Goal: Transaction & Acquisition: Purchase product/service

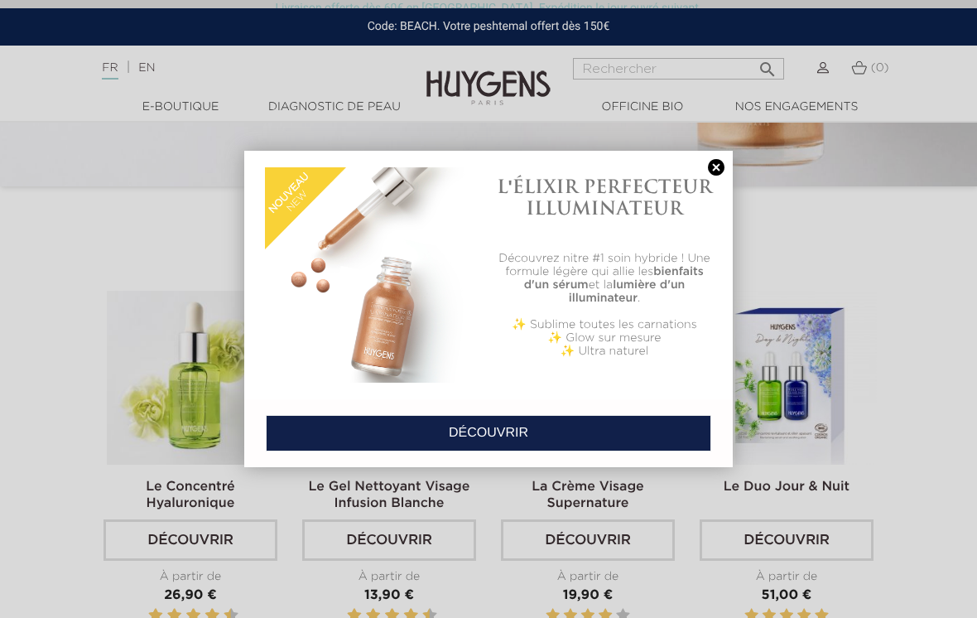
scroll to position [393, 0]
click at [515, 438] on link "DÉCOUVRIR" at bounding box center [489, 433] width 446 height 36
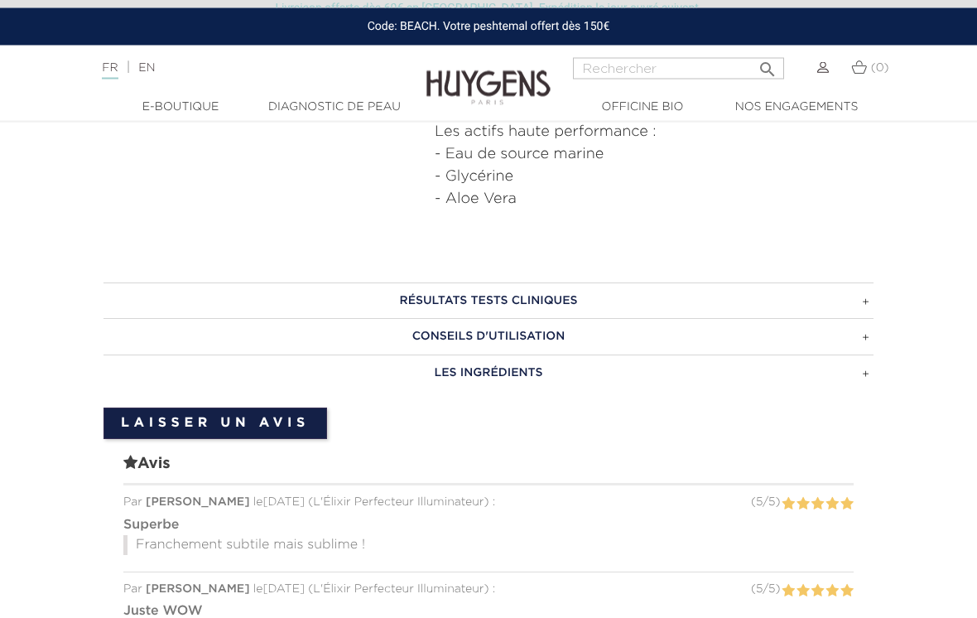
scroll to position [969, 0]
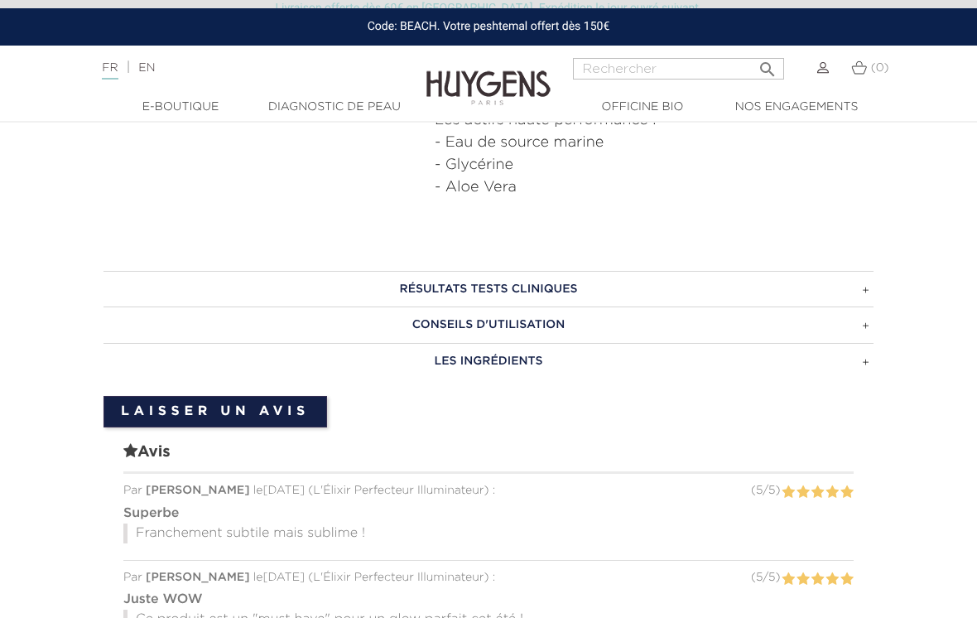
click at [870, 326] on h3 "CONSEILS D'UTILISATION" at bounding box center [489, 324] width 770 height 36
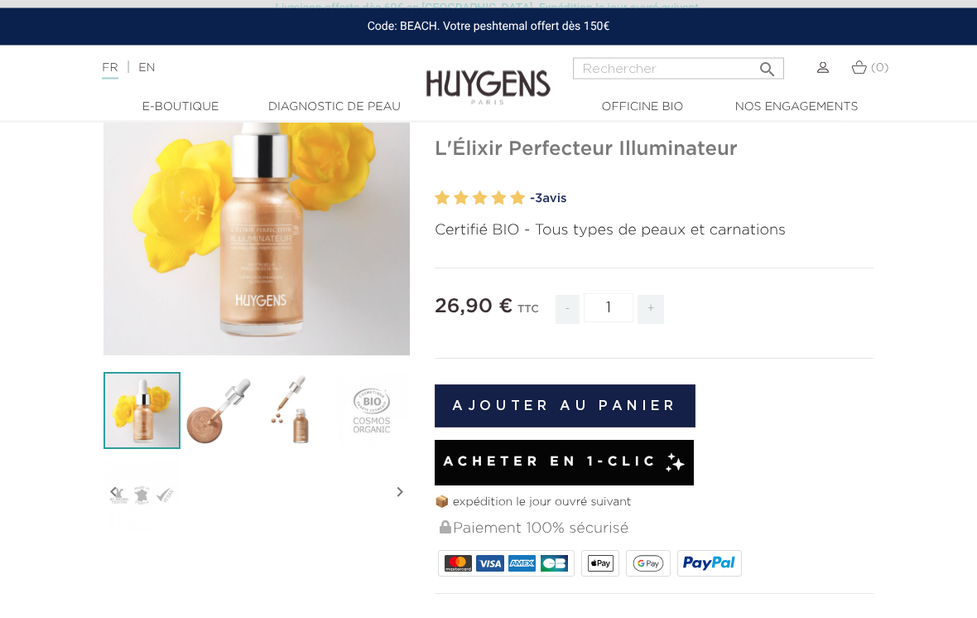
scroll to position [159, 0]
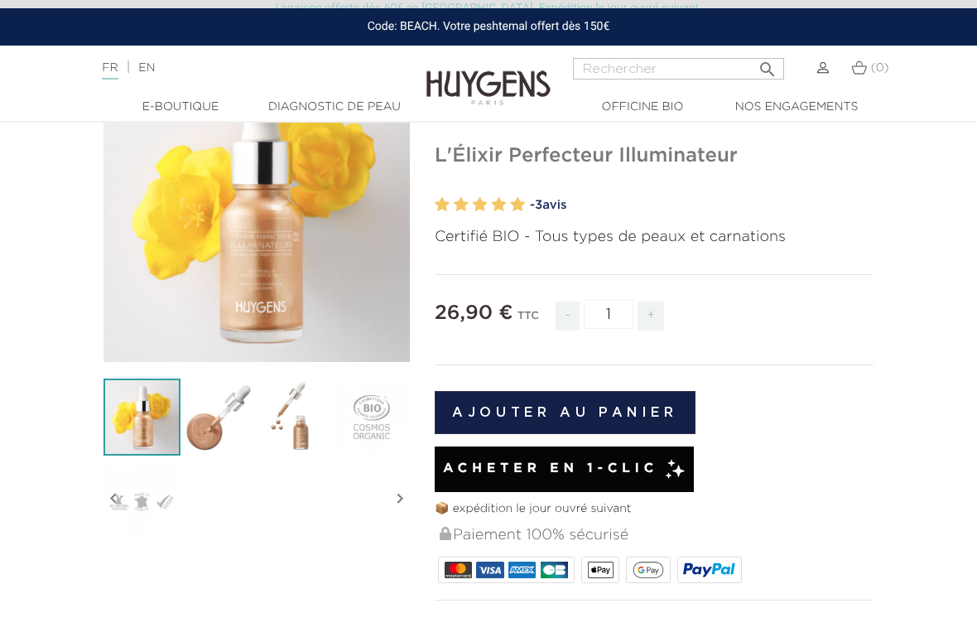
click at [657, 407] on button "Ajouter au panier" at bounding box center [565, 412] width 261 height 43
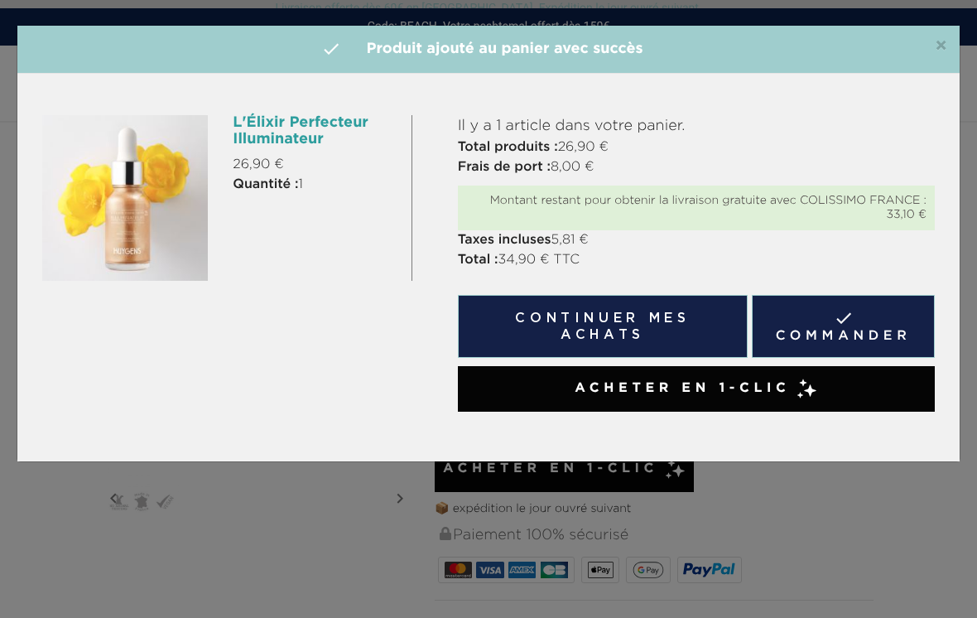
click at [670, 332] on button "Continuer mes achats" at bounding box center [603, 326] width 290 height 63
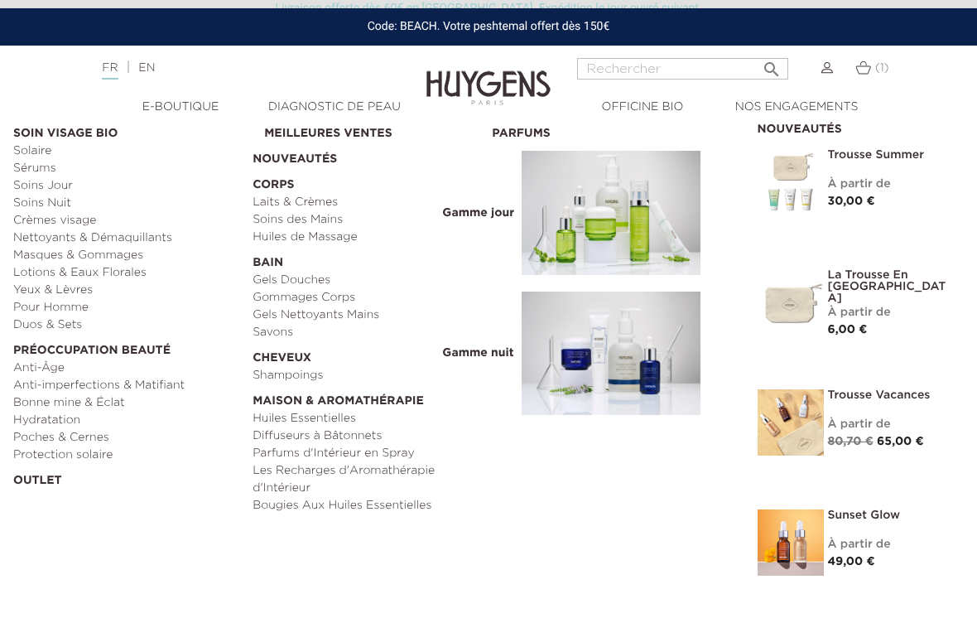
click at [64, 361] on link "Anti-Âge" at bounding box center [127, 367] width 228 height 17
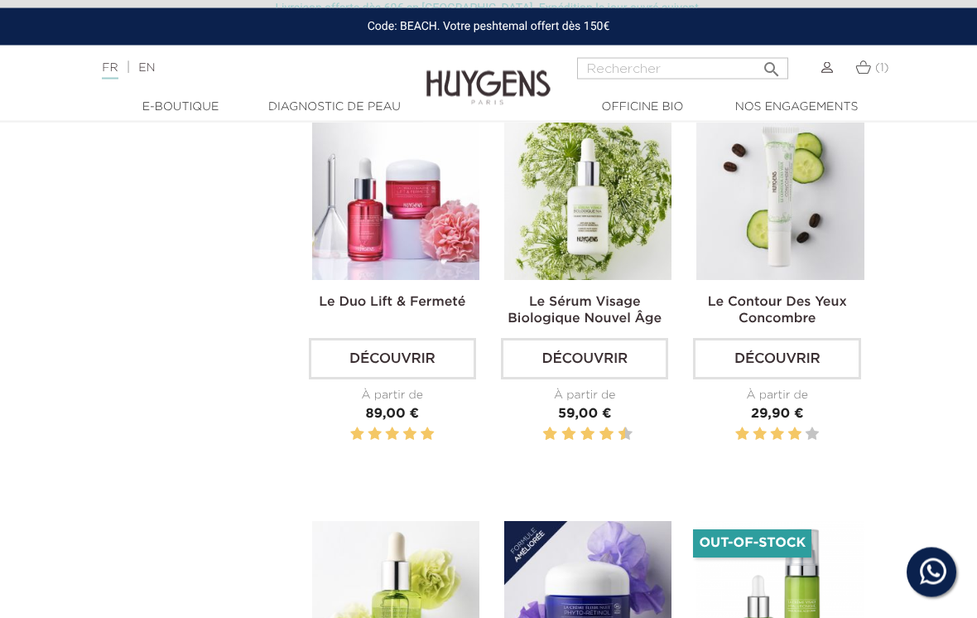
scroll to position [962, 0]
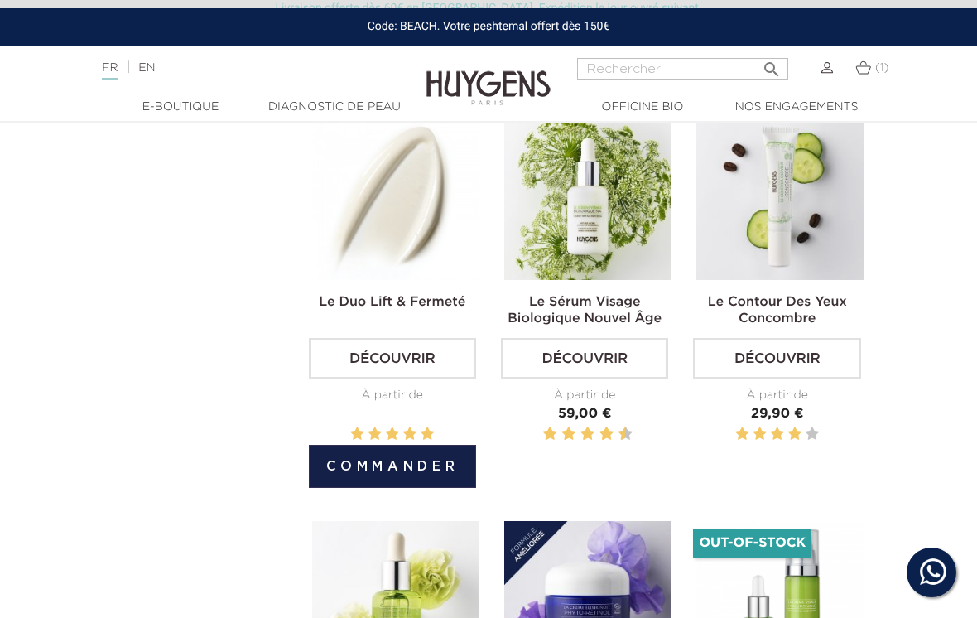
click at [417, 479] on button "Commander" at bounding box center [392, 466] width 167 height 43
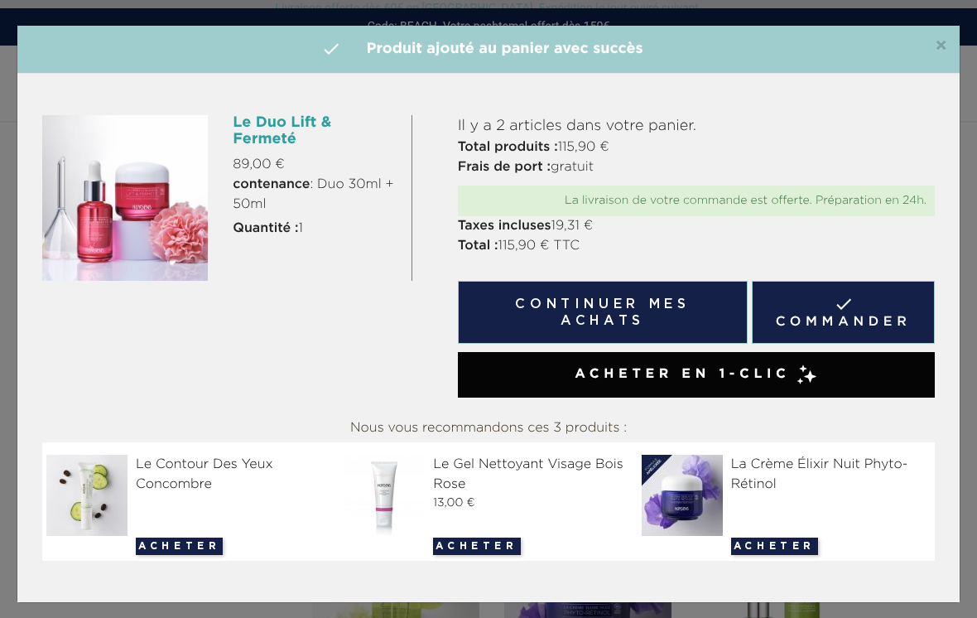
click at [682, 315] on button "Continuer mes achats" at bounding box center [603, 312] width 290 height 63
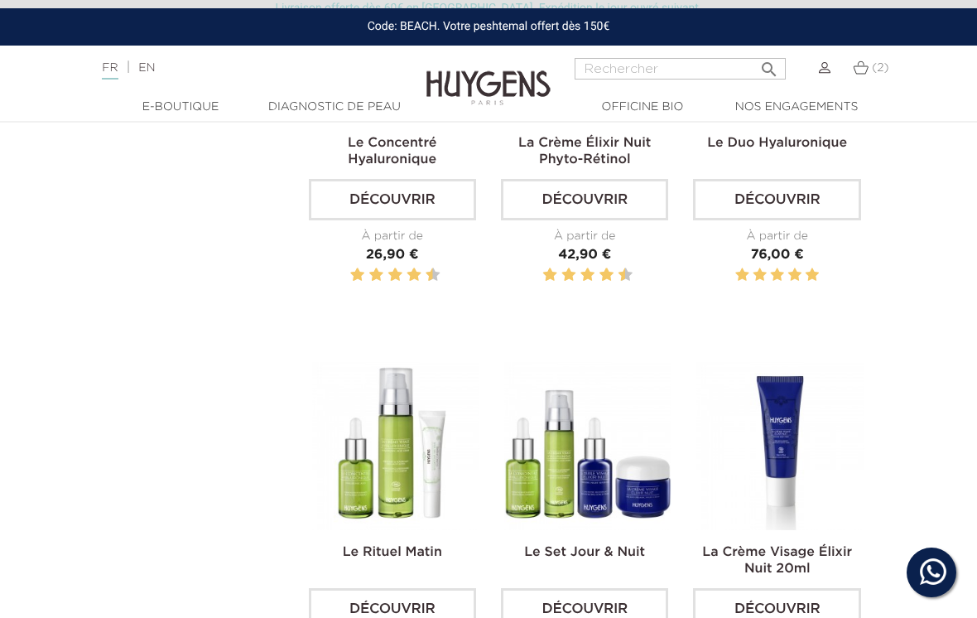
scroll to position [1529, 0]
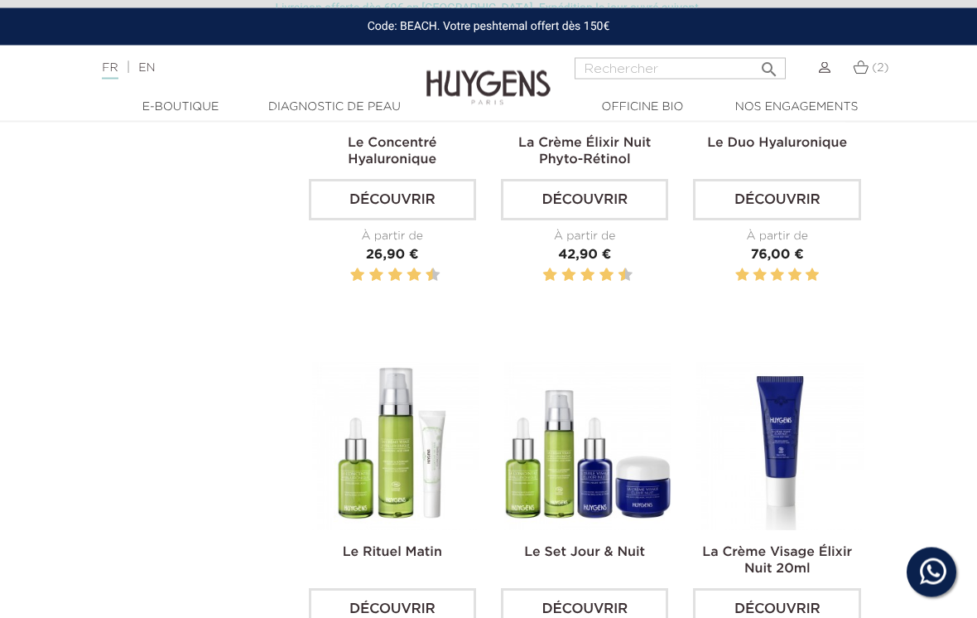
click at [872, 67] on span "(2)" at bounding box center [880, 68] width 17 height 12
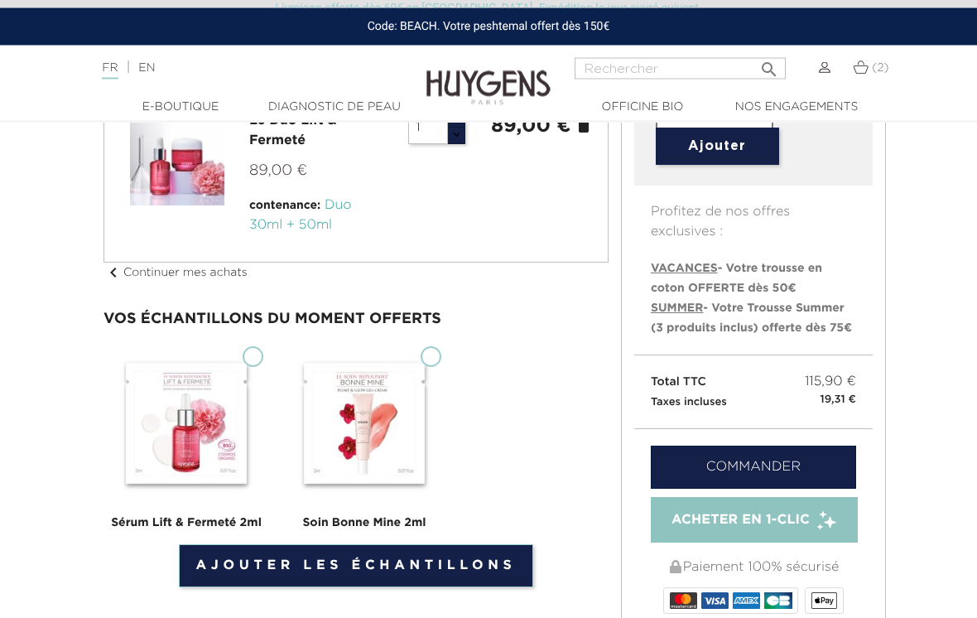
scroll to position [285, 0]
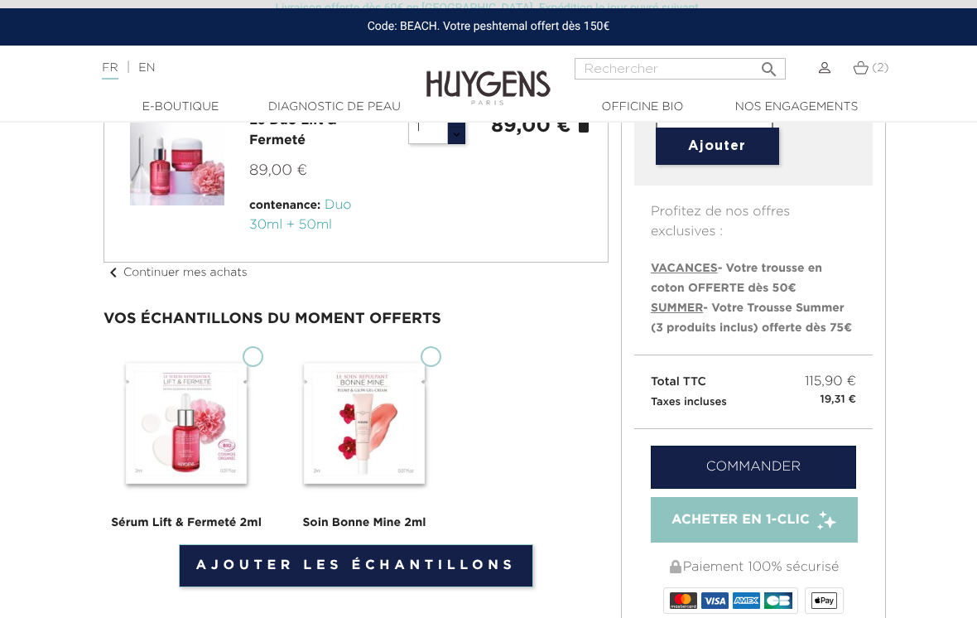
click at [714, 269] on span "VACANCES" at bounding box center [684, 269] width 67 height 12
type input "VACANCES"
click at [767, 275] on li "VACANCES - Votre trousse en coton OFFERTE dès 50€" at bounding box center [753, 278] width 205 height 40
click at [697, 267] on span "VACANCES" at bounding box center [684, 269] width 67 height 12
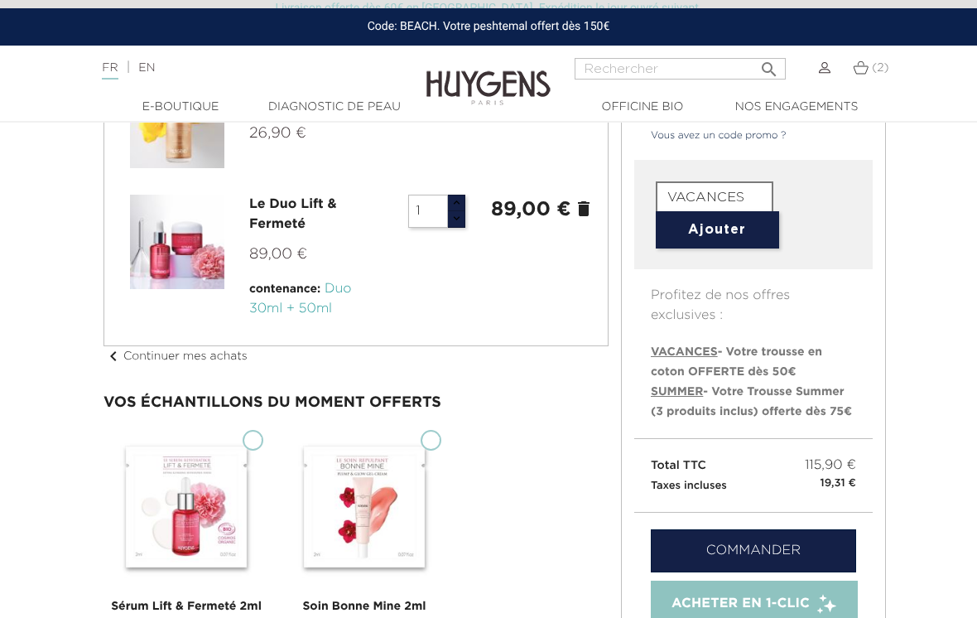
scroll to position [200, 0]
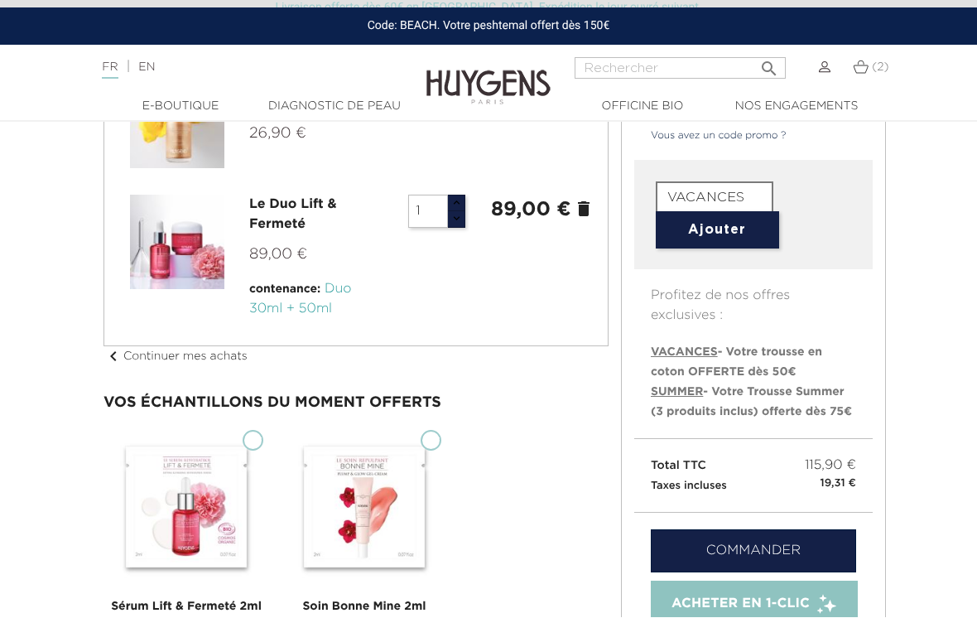
click at [744, 239] on button "Ajouter" at bounding box center [717, 230] width 123 height 37
click at [743, 228] on button "Ajouter" at bounding box center [717, 230] width 123 height 37
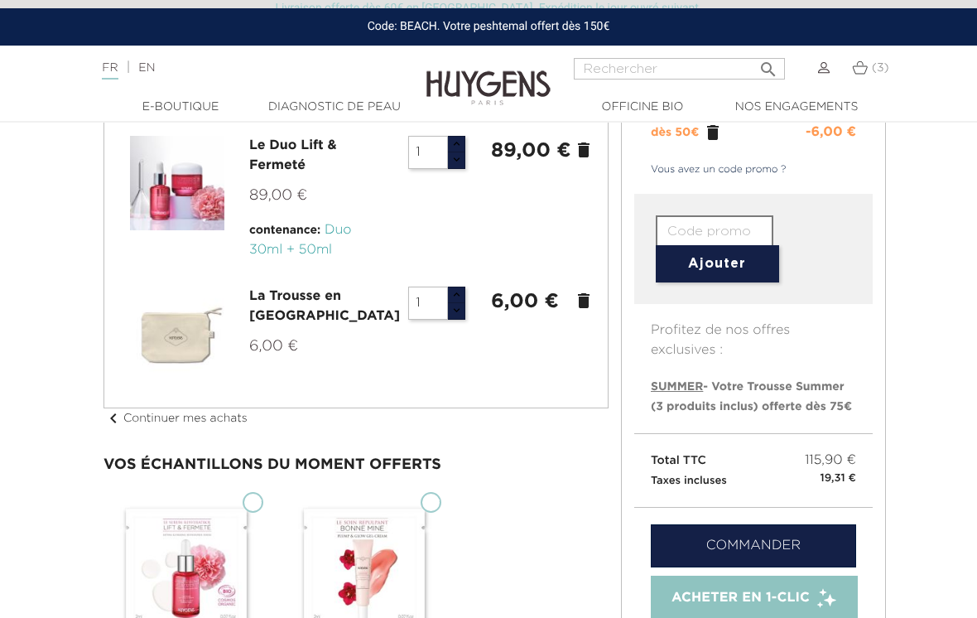
scroll to position [277, 0]
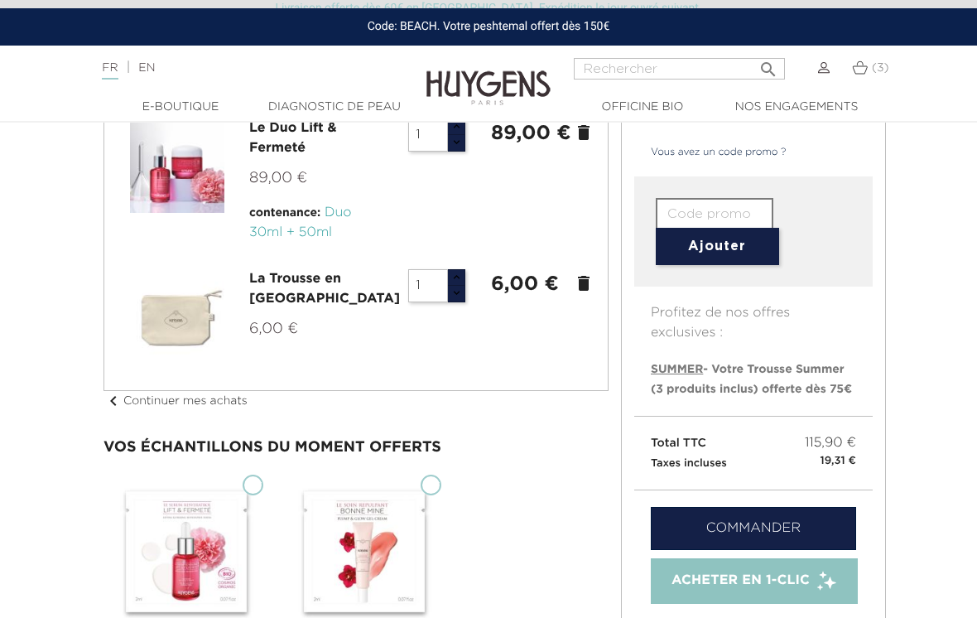
click at [744, 254] on button "Ajouter" at bounding box center [717, 246] width 123 height 37
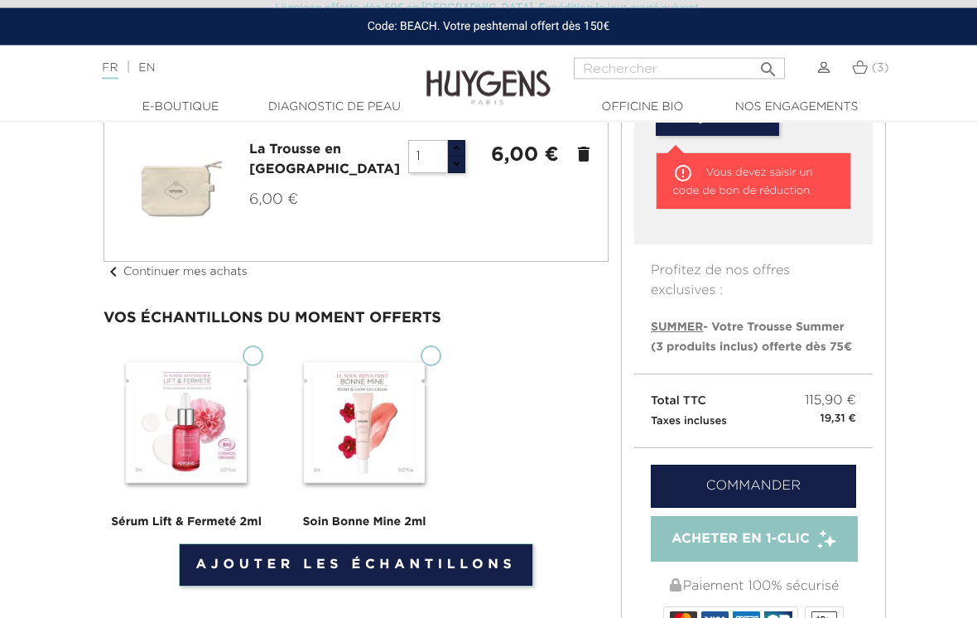
scroll to position [407, 0]
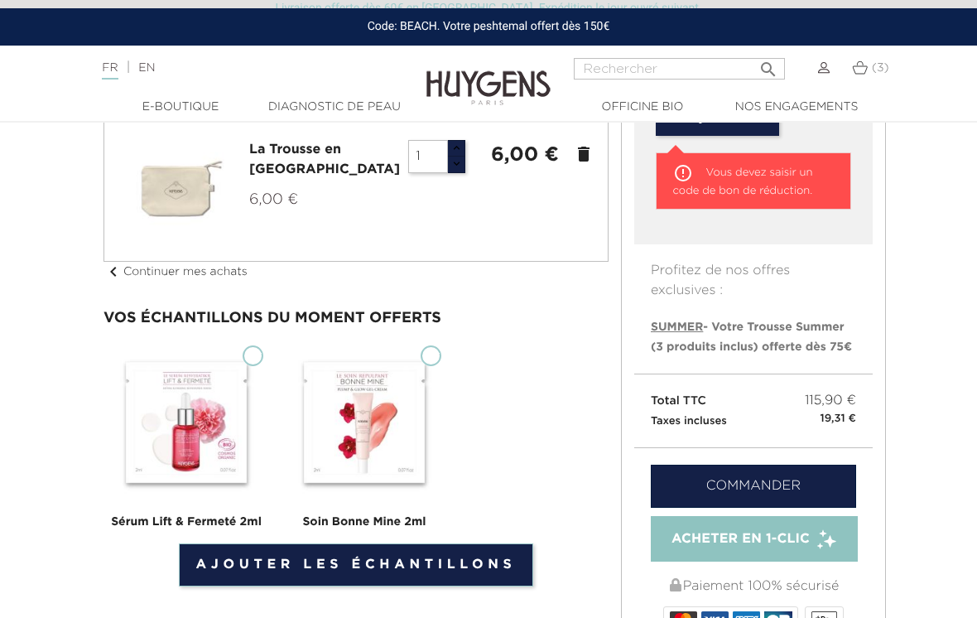
click at [808, 336] on li "SUMMER - Votre Trousse Summer (3 produits inclus) offerte dès 75€" at bounding box center [753, 337] width 205 height 40
click at [808, 338] on span "SUMMER - Votre Trousse Summer (3 produits inclus) offerte dès 75€" at bounding box center [751, 336] width 201 height 31
click at [711, 337] on li "SUMMER - Votre Trousse Summer (3 produits inclus) offerte dès 75€" at bounding box center [753, 337] width 205 height 40
click at [750, 275] on p "Profitez de nos offres exclusives :" at bounding box center [753, 272] width 238 height 56
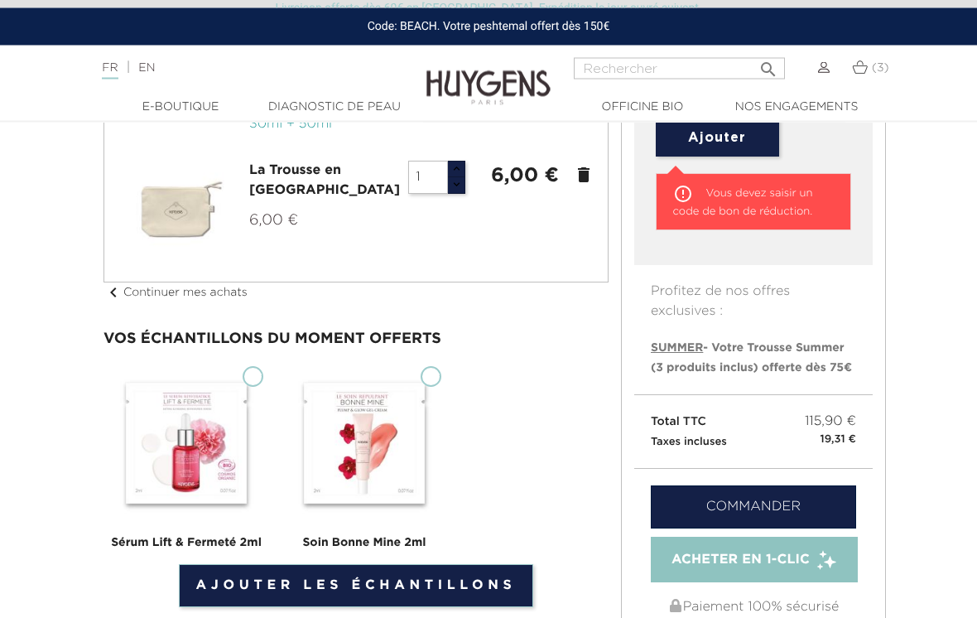
scroll to position [387, 0]
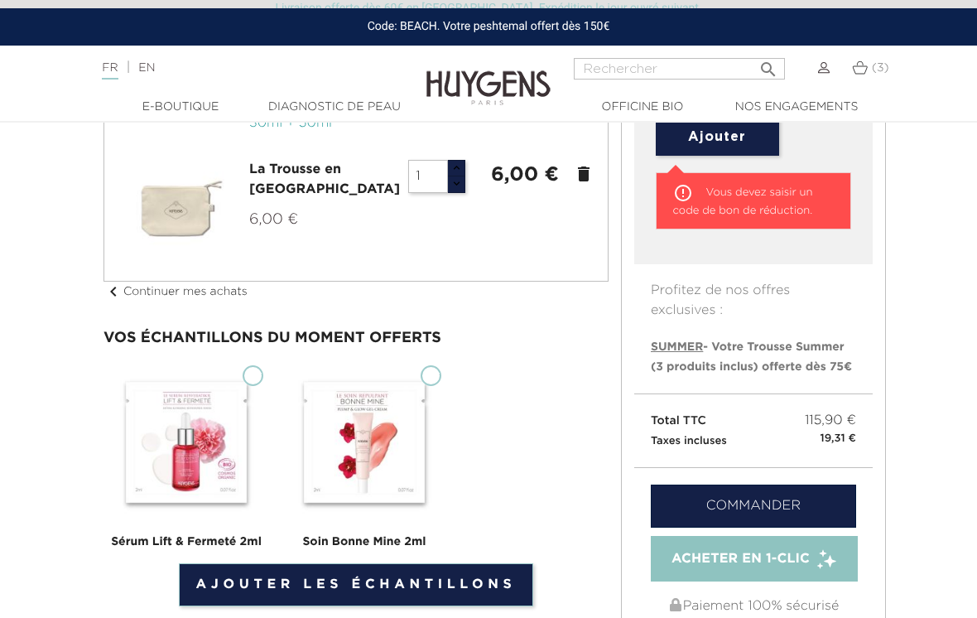
click at [691, 348] on span "SUMMER" at bounding box center [677, 347] width 52 height 12
type input "SUMMER"
click at [832, 362] on span "SUMMER - Votre Trousse Summer (3 produits inclus) offerte dès 75€" at bounding box center [751, 356] width 201 height 31
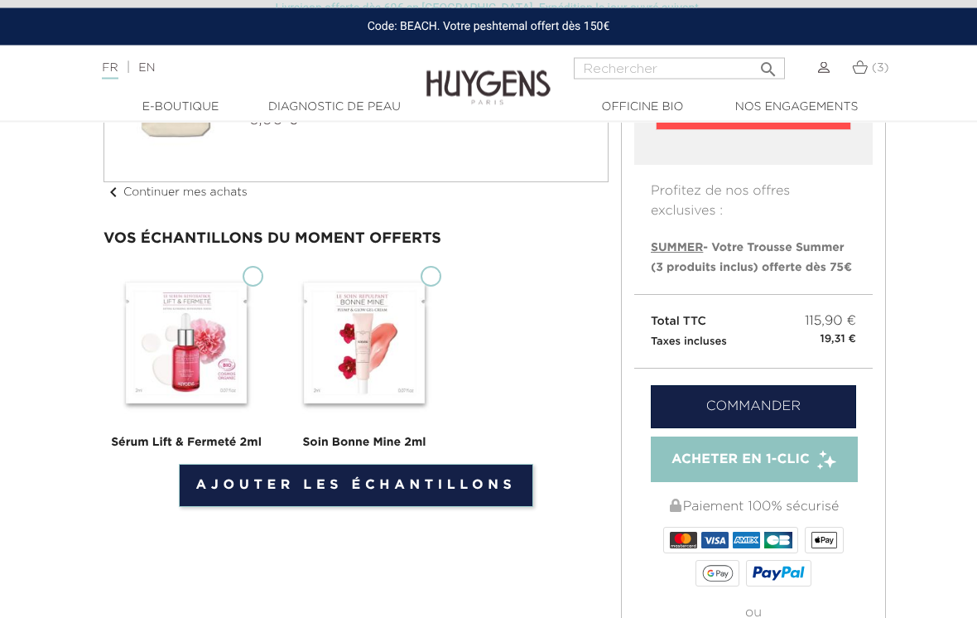
scroll to position [486, 0]
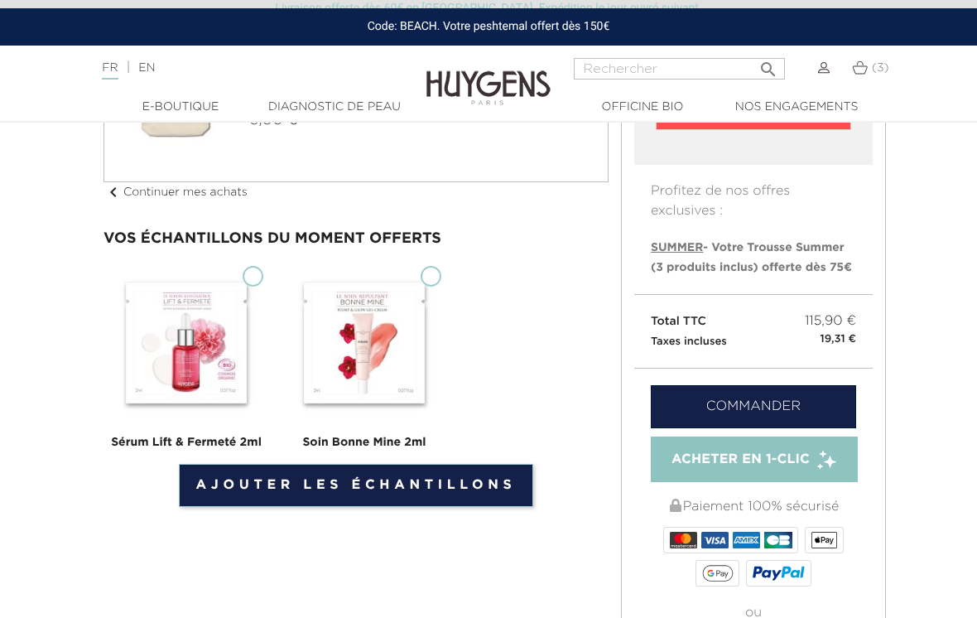
click at [487, 486] on link "Ajouter les échantillons" at bounding box center [356, 485] width 355 height 43
click at [446, 290] on img at bounding box center [365, 343] width 166 height 166
click at [441, 287] on input "Soin Bonne Mine 2ml" at bounding box center [431, 276] width 21 height 21
checkbox input "true"
click at [252, 276] on input "Sérum Lift & Fermeté 2ml" at bounding box center [253, 276] width 21 height 21
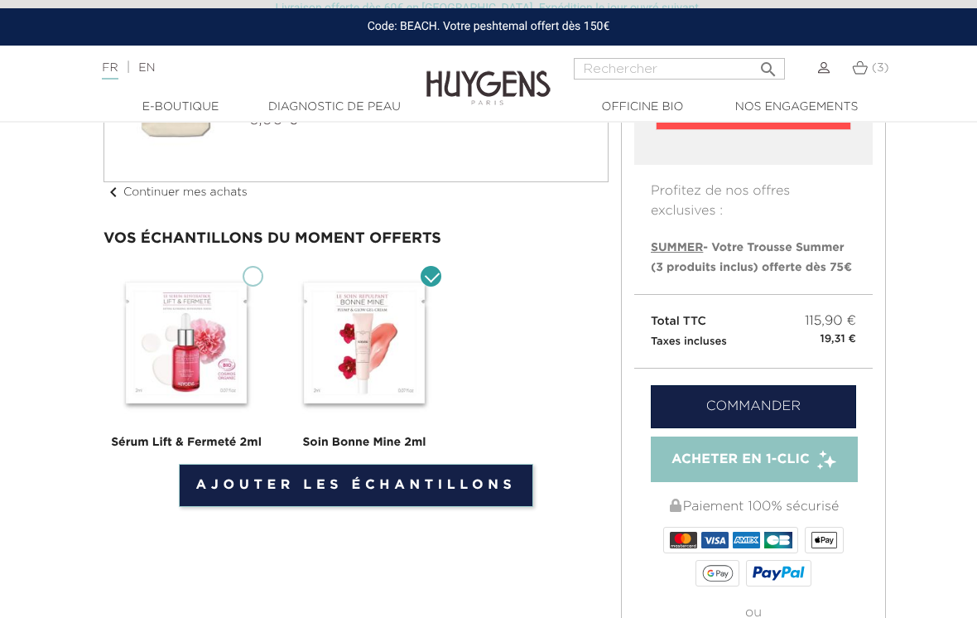
checkbox input "true"
click at [486, 484] on link "Ajouter les échantillons" at bounding box center [356, 485] width 355 height 43
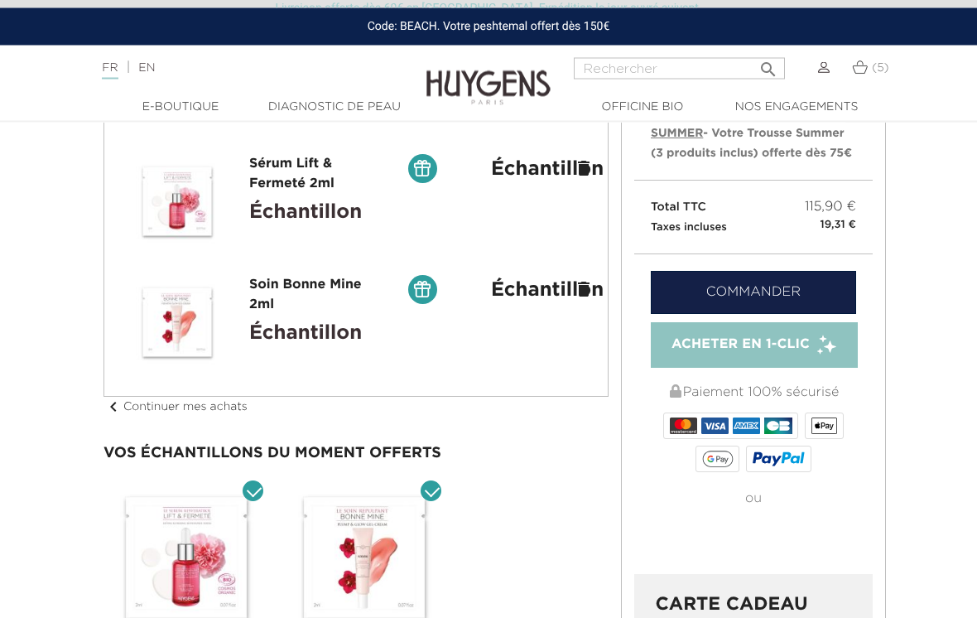
scroll to position [513, 0]
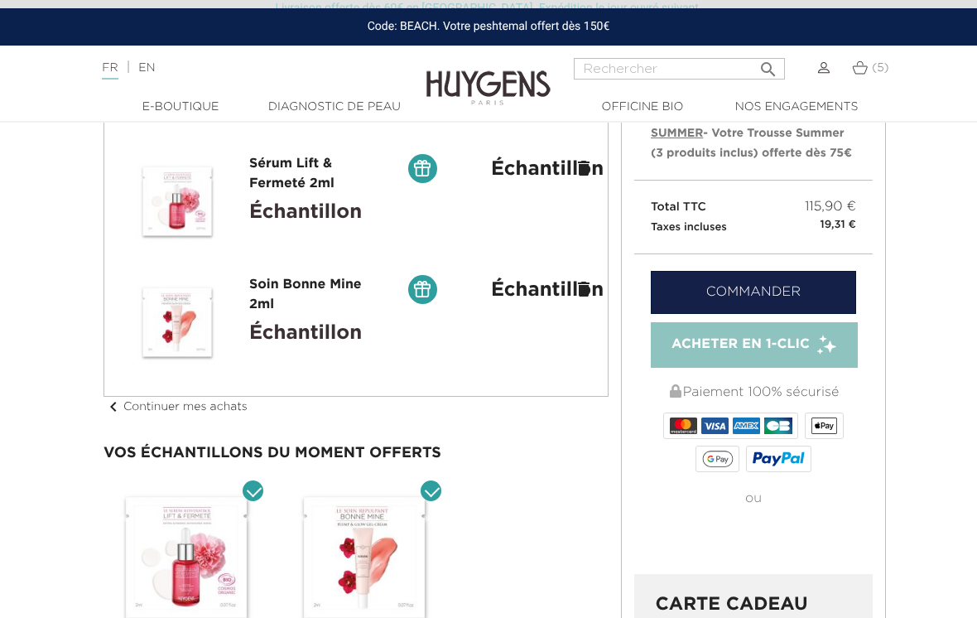
click at [821, 290] on link "Commander" at bounding box center [753, 292] width 205 height 43
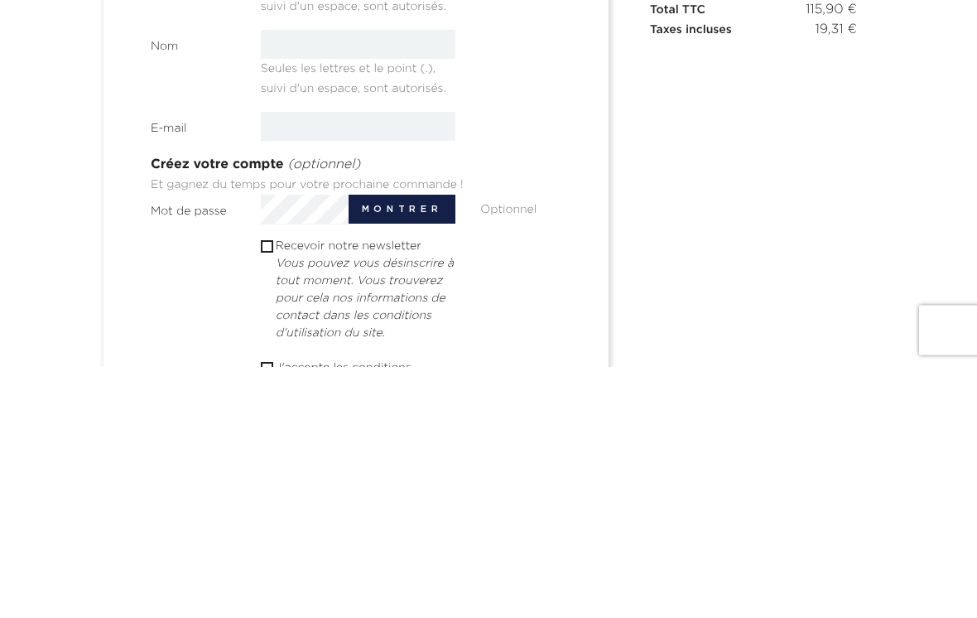
scroll to position [369, 0]
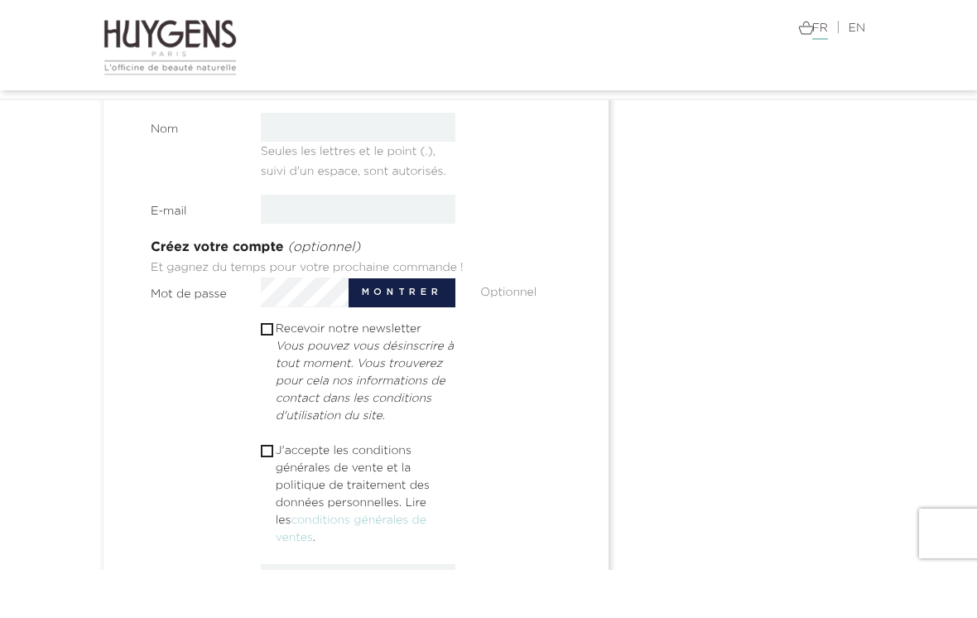
click at [433, 15] on link "Connexion" at bounding box center [416, 5] width 71 height 20
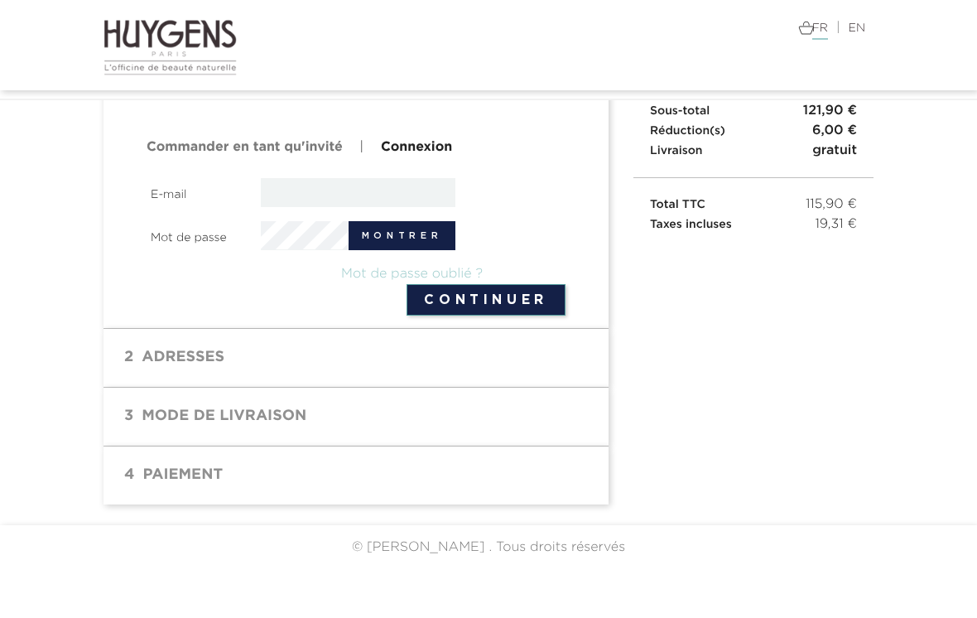
scroll to position [151, 0]
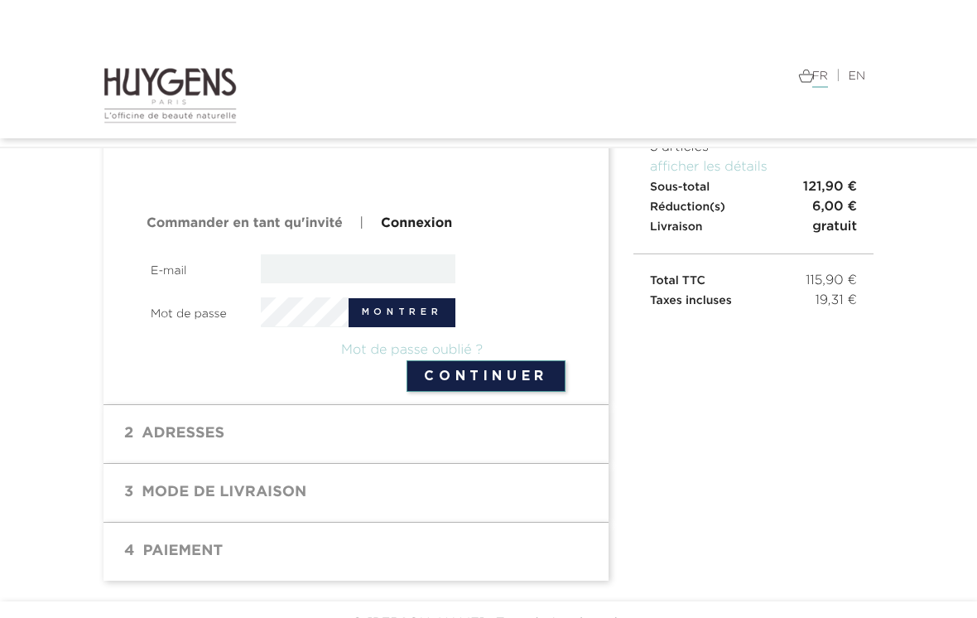
click at [427, 225] on link "Connexion" at bounding box center [416, 224] width 71 height 20
click at [295, 264] on input "email" at bounding box center [358, 268] width 195 height 29
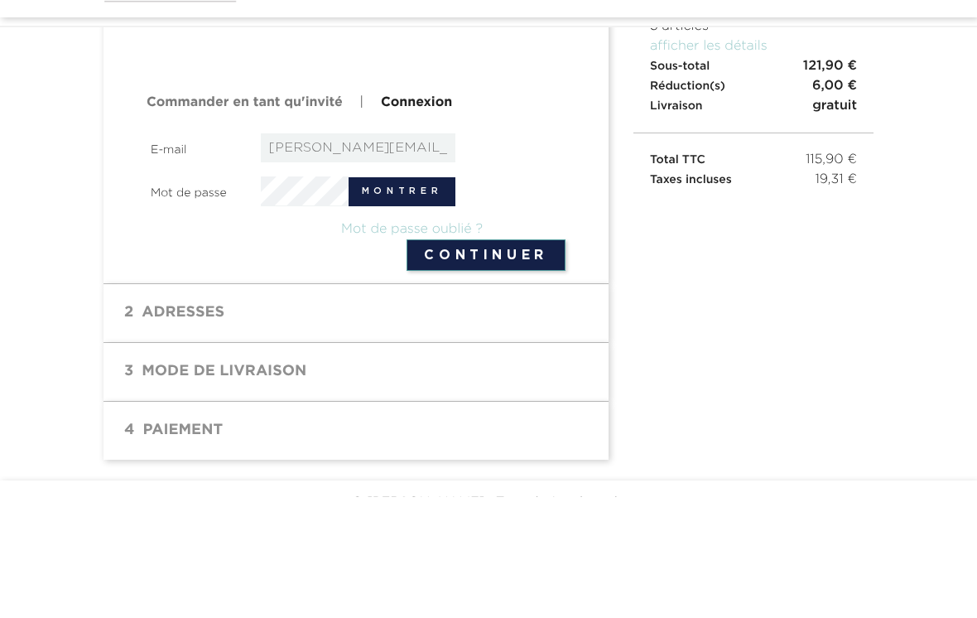
type input "sylvie.pont@infomaniak.ch"
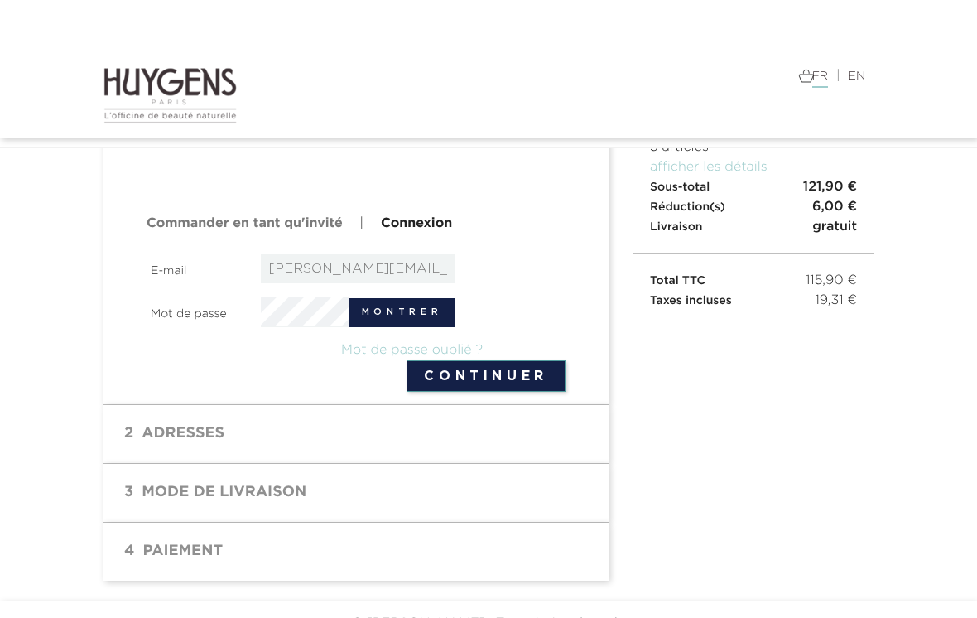
click at [505, 381] on button "Continuer" at bounding box center [486, 375] width 159 height 31
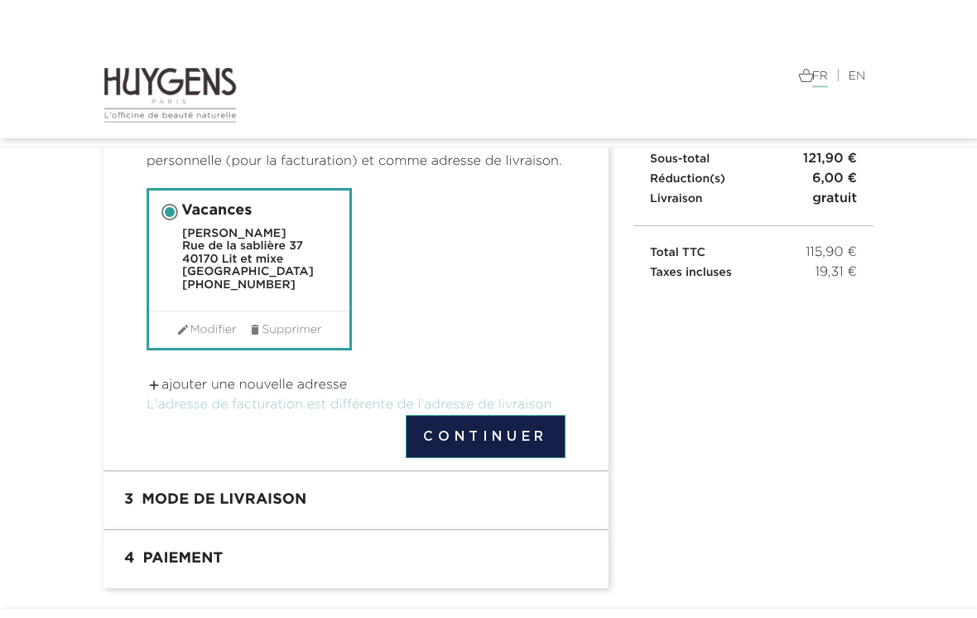
scroll to position [185, 0]
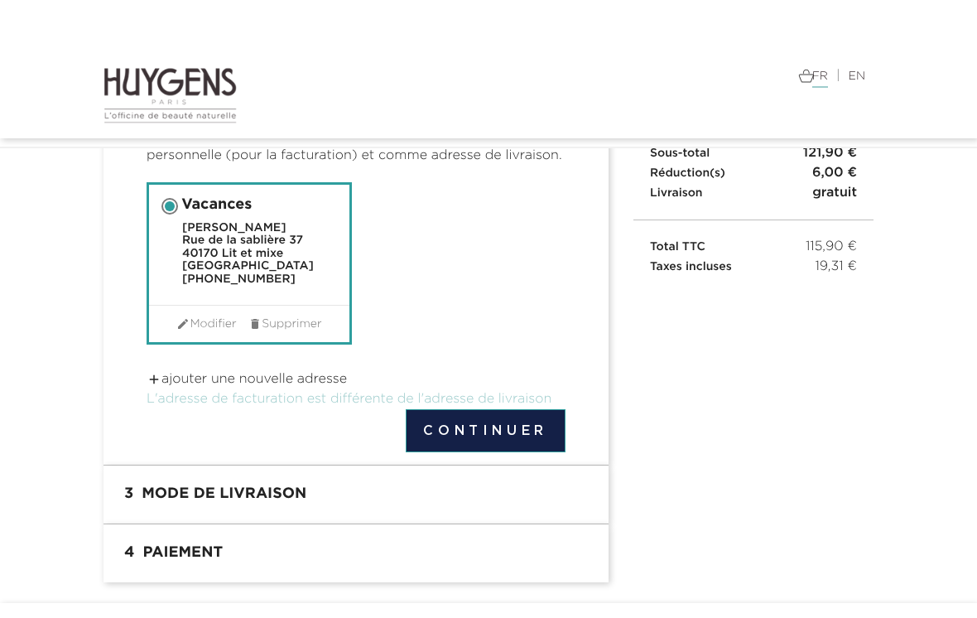
click at [513, 429] on button "Continuer" at bounding box center [486, 430] width 160 height 43
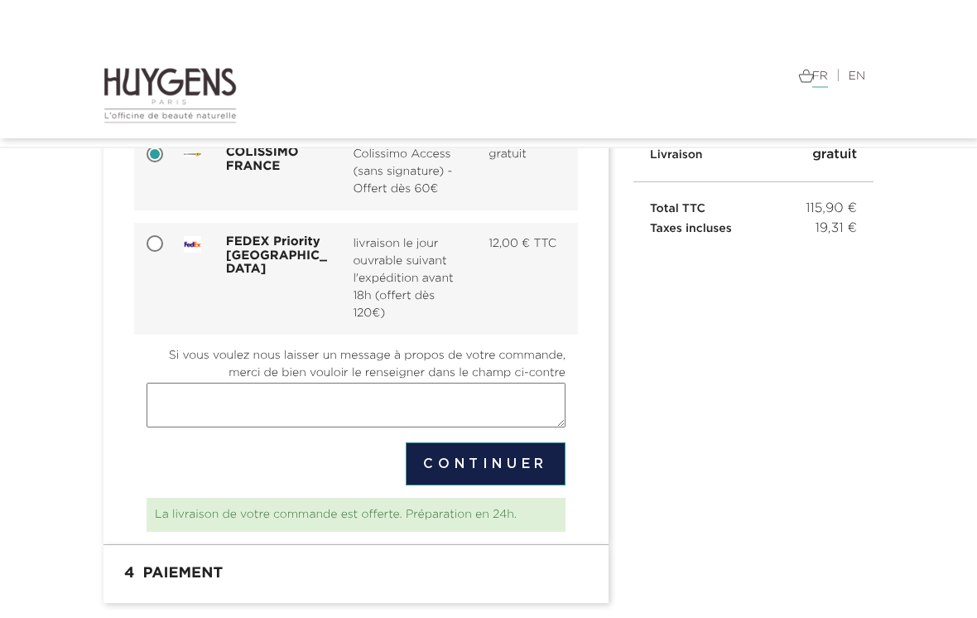
scroll to position [248, 0]
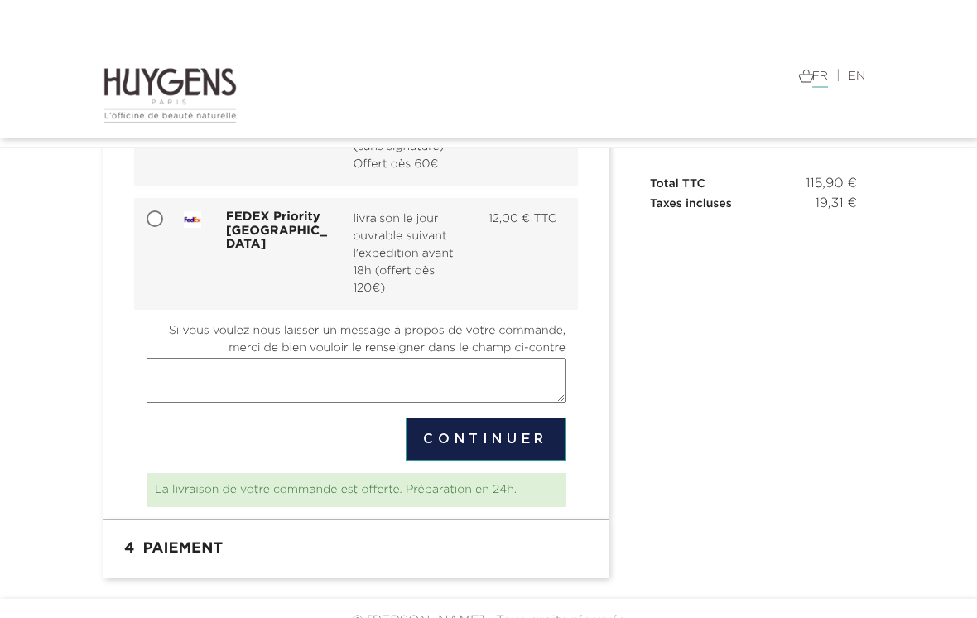
click at [527, 446] on button "Continuer" at bounding box center [486, 438] width 160 height 43
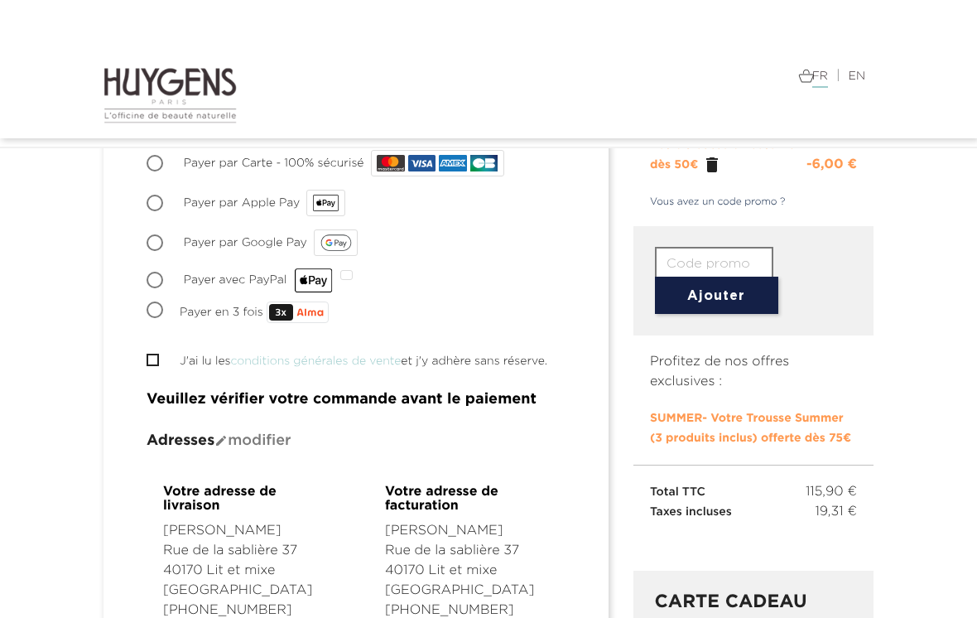
scroll to position [285, 0]
click at [157, 359] on input "J'ai lu les conditions générales de vente et j'y adhère sans réserve." at bounding box center [152, 360] width 11 height 11
checkbox input "true"
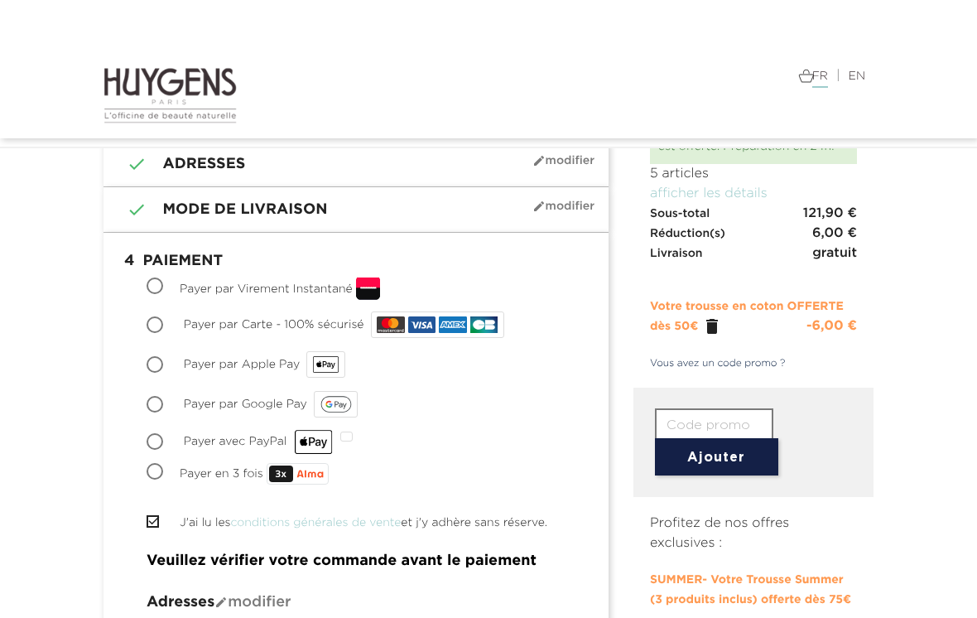
scroll to position [125, 0]
click at [164, 325] on input "Payer par Carte - 100% sécurisé" at bounding box center [156, 325] width 17 height 17
radio input "true"
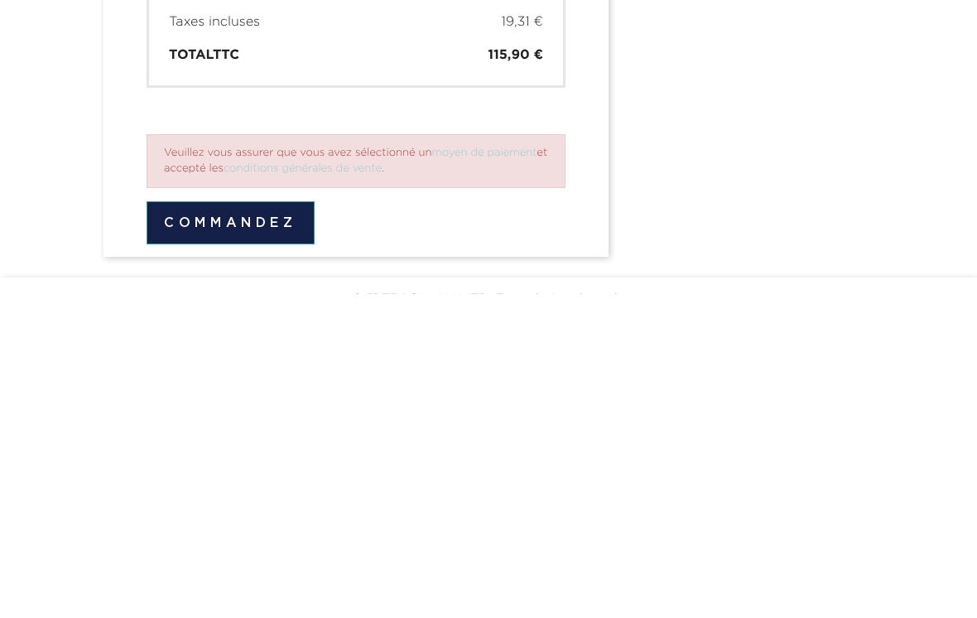
scroll to position [1530, 0]
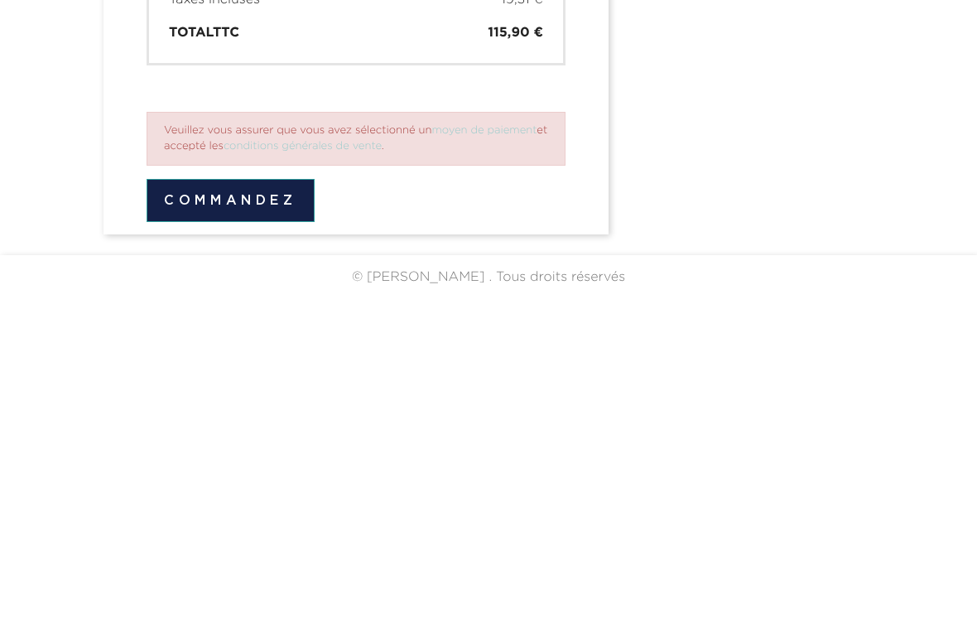
click at [277, 503] on button "Commandez" at bounding box center [231, 524] width 168 height 43
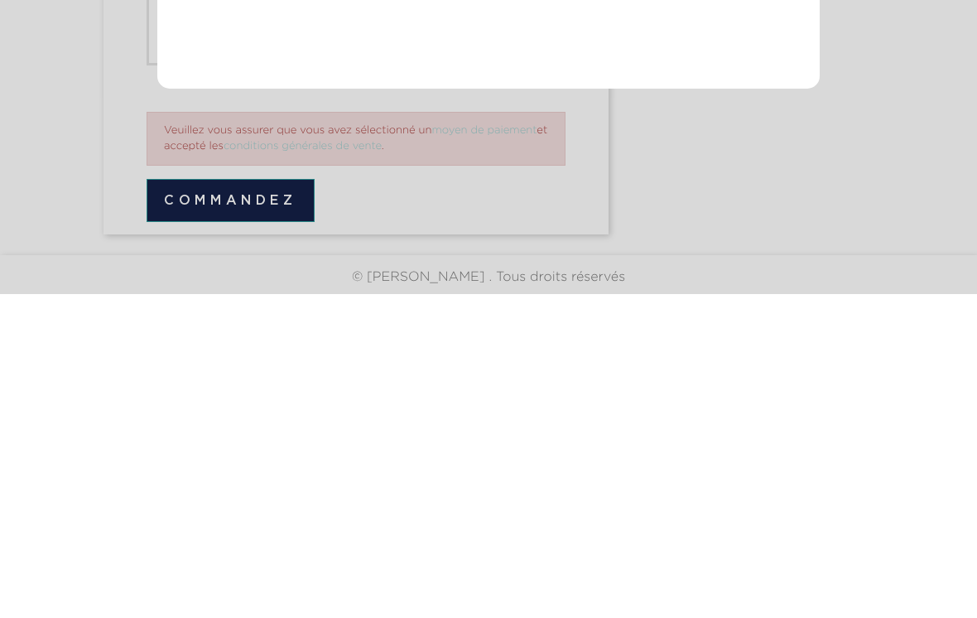
scroll to position [1504, 0]
